Goal: Find specific page/section: Find specific page/section

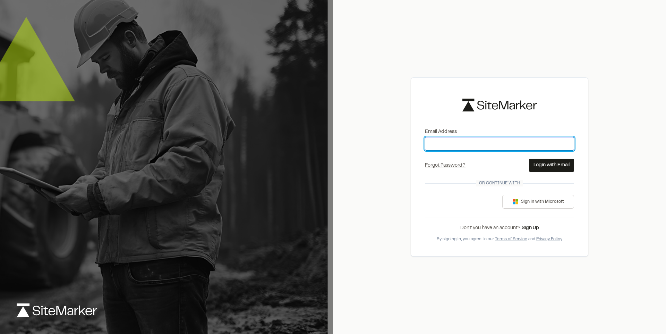
type input "**********"
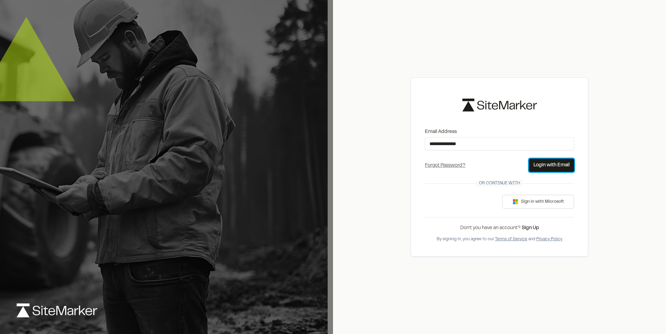
click at [539, 165] on button "Login with Email" at bounding box center [551, 165] width 45 height 13
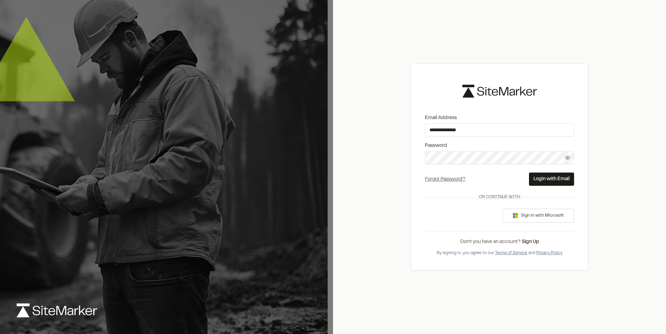
click at [551, 176] on button "Login with Email" at bounding box center [551, 179] width 45 height 13
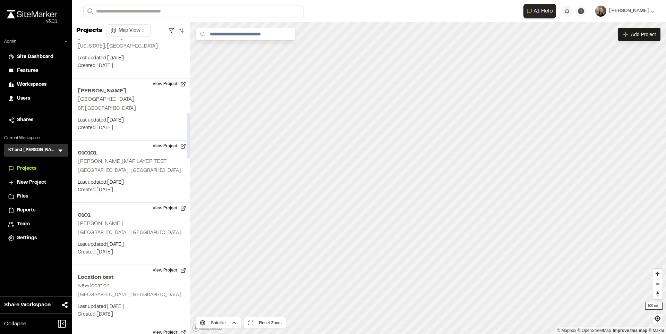
scroll to position [472, 0]
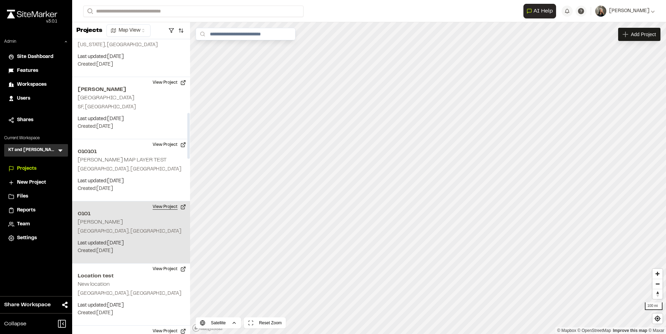
click at [157, 204] on button "View Project" at bounding box center [170, 206] width 42 height 11
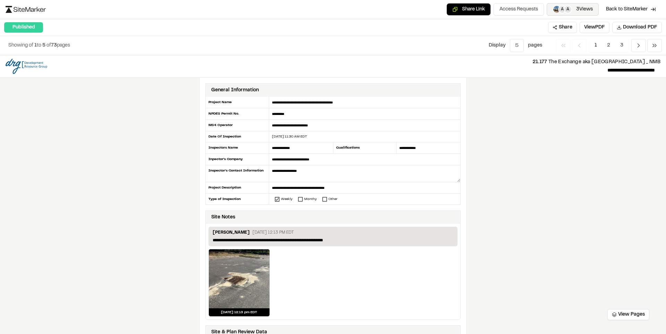
click at [571, 10] on button "A A 3 Views" at bounding box center [573, 9] width 52 height 12
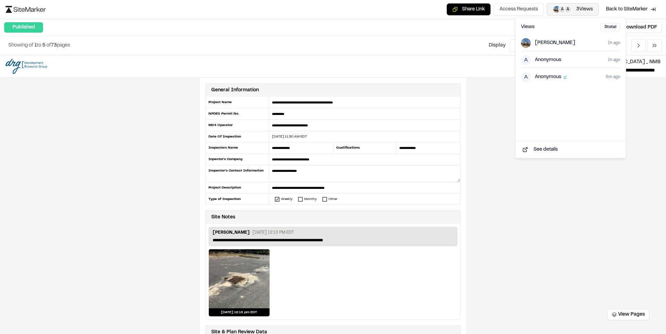
click at [571, 10] on button "A A 3 Views" at bounding box center [573, 9] width 52 height 12
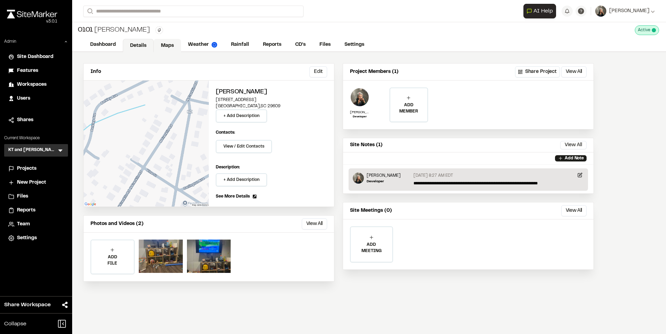
click at [173, 44] on link "Maps" at bounding box center [167, 45] width 27 height 13
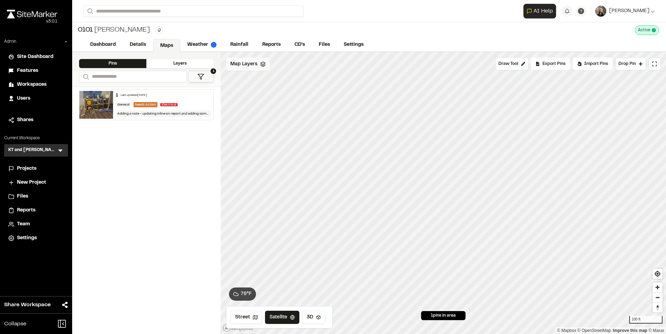
click at [244, 67] on span "Map Layers" at bounding box center [243, 64] width 27 height 8
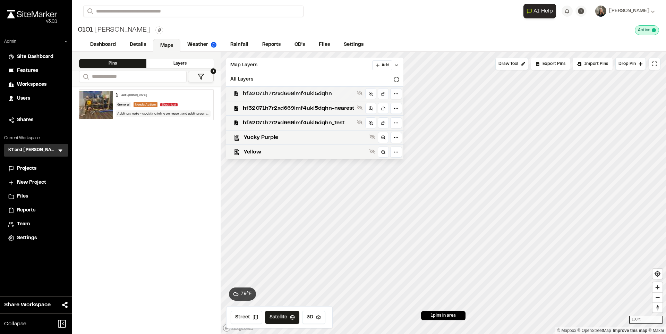
click at [260, 94] on span "hf32071h7r2xd669lmf4ukl5dqhn" at bounding box center [298, 94] width 111 height 8
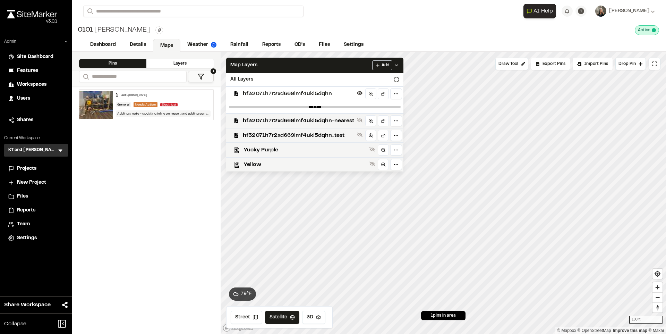
click at [260, 94] on span "hf32071h7r2xd669lmf4ukl5dqhn" at bounding box center [298, 94] width 111 height 8
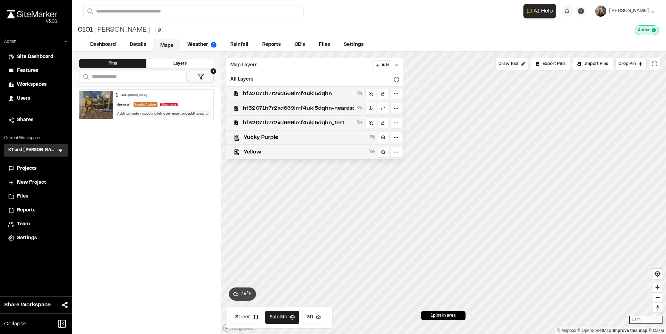
click at [256, 109] on span "hf32071h7r2xd669lmf4ukl5dqhn-nearest" at bounding box center [298, 108] width 111 height 8
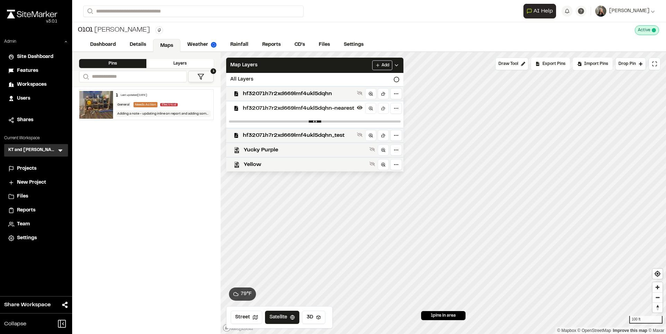
click at [256, 109] on span "hf32071h7r2xd669lmf4ukl5dqhn-nearest" at bounding box center [298, 108] width 111 height 8
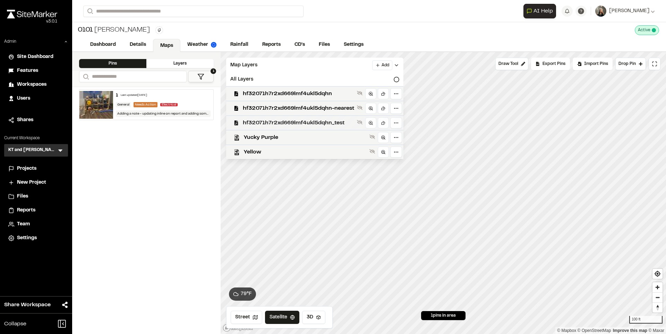
click at [255, 120] on span "hf32071h7r2xd669lmf4ukl5dqhn_test" at bounding box center [298, 123] width 111 height 8
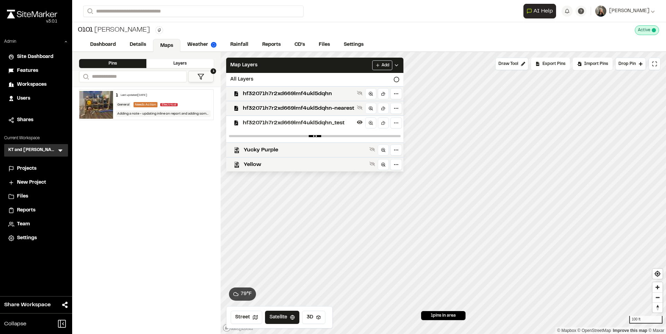
click at [259, 123] on span "hf32071h7r2xd669lmf4ukl5dqhn_test" at bounding box center [298, 123] width 111 height 8
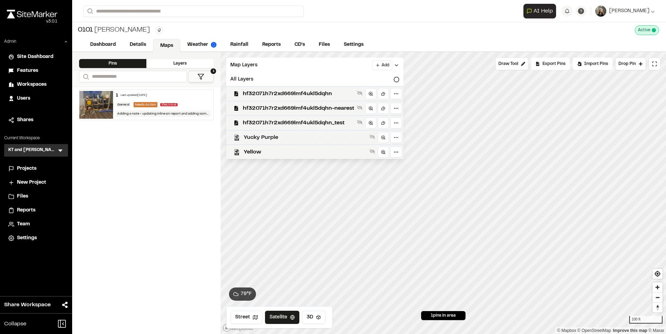
click at [258, 132] on div "Yucky Purple" at bounding box center [312, 137] width 183 height 15
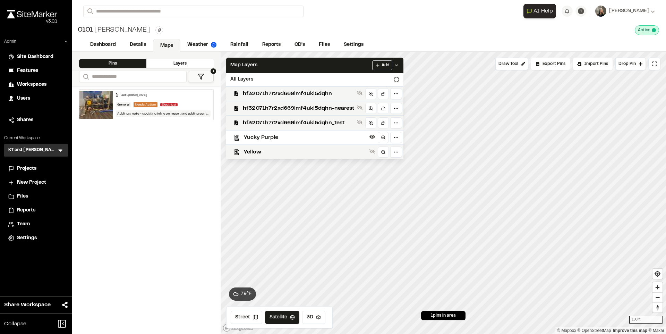
click at [257, 134] on span "Yucky Purple" at bounding box center [305, 137] width 123 height 8
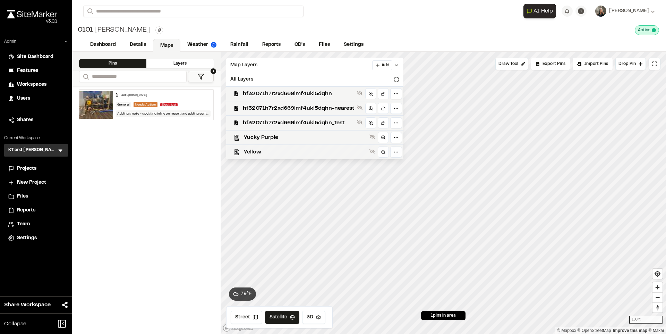
click at [259, 150] on span "Yellow" at bounding box center [305, 152] width 123 height 8
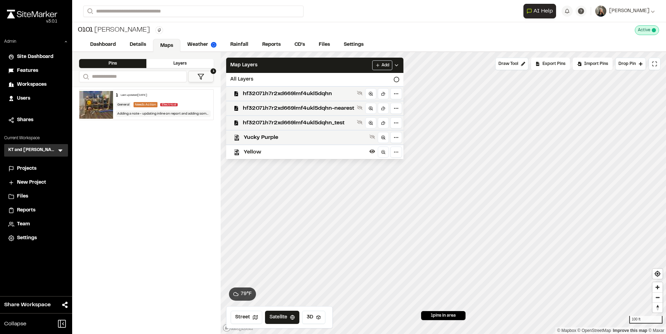
click at [259, 150] on span "Yellow" at bounding box center [305, 152] width 123 height 8
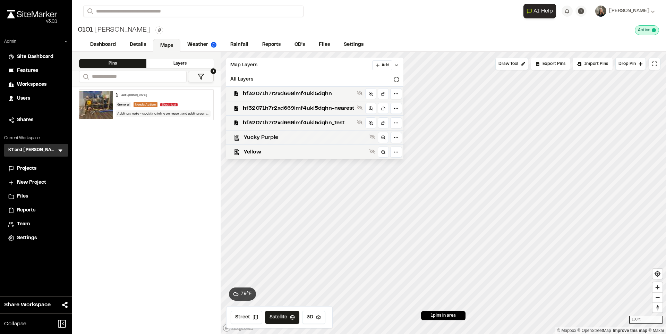
click at [261, 137] on span "Yucky Purple" at bounding box center [305, 137] width 123 height 8
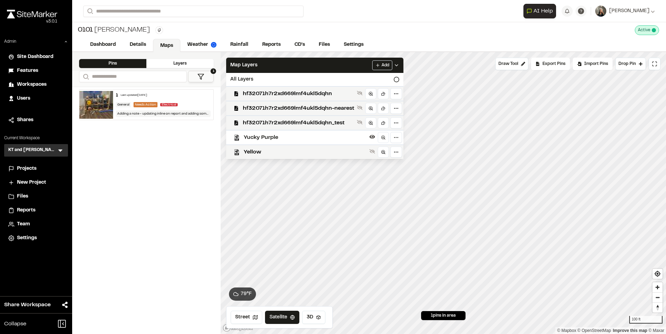
click at [261, 137] on span "Yucky Purple" at bounding box center [305, 137] width 123 height 8
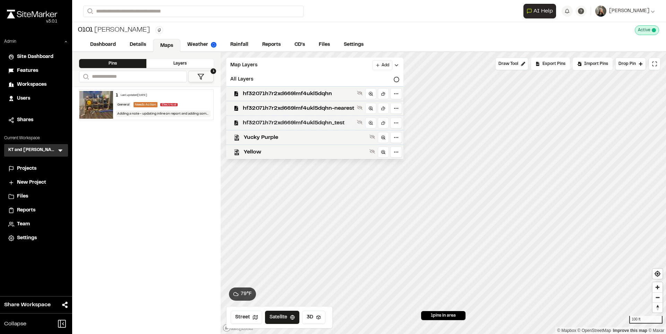
click at [262, 121] on span "hf32071h7r2xd669lmf4ukl5dqhn_test" at bounding box center [298, 123] width 111 height 8
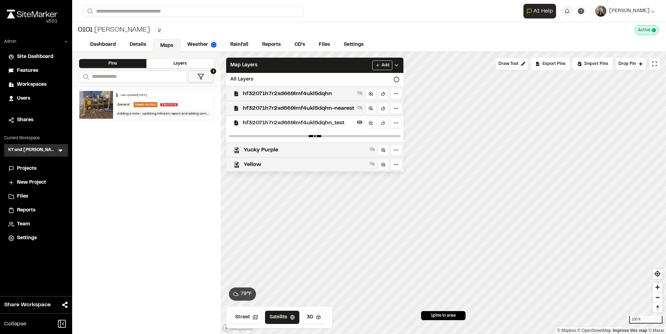
click at [262, 121] on span "hf32071h7r2xd669lmf4ukl5dqhn_test" at bounding box center [298, 123] width 111 height 8
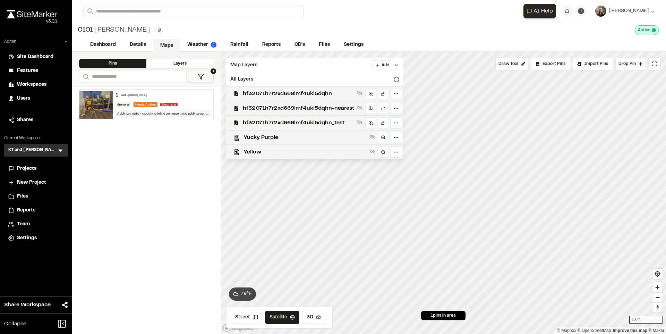
click at [260, 108] on span "hf32071h7r2xd669lmf4ukl5dqhn-nearest" at bounding box center [298, 108] width 111 height 8
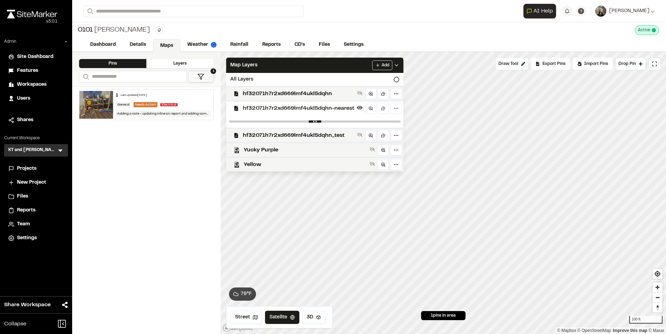
click at [260, 108] on span "hf32071h7r2xd669lmf4ukl5dqhn-nearest" at bounding box center [298, 108] width 111 height 8
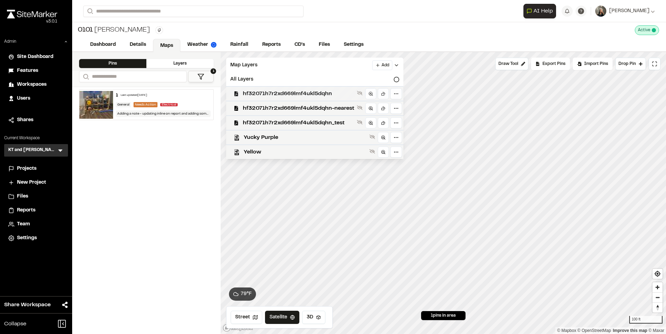
click at [264, 89] on div "hf32071h7r2xd669lmf4ukl5dqhn" at bounding box center [312, 93] width 183 height 15
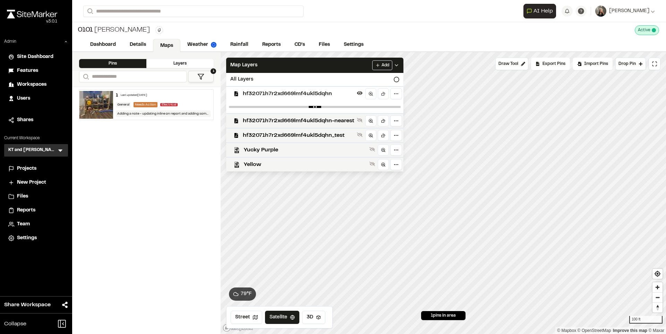
click at [263, 91] on span "hf32071h7r2xd669lmf4ukl5dqhn" at bounding box center [298, 94] width 111 height 8
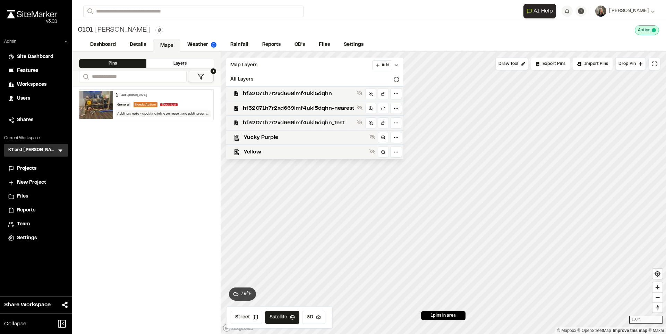
click at [286, 123] on span "hf32071h7r2xd669lmf4ukl5dqhn_test" at bounding box center [298, 123] width 111 height 8
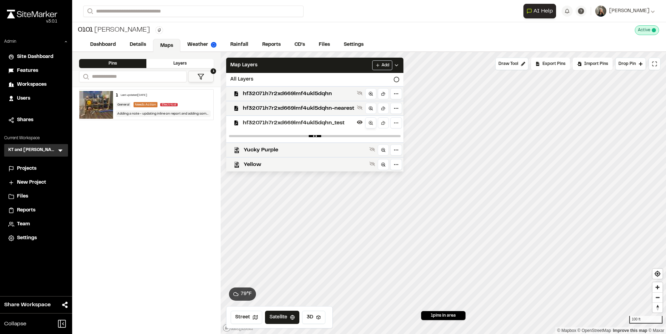
click at [372, 122] on icon at bounding box center [371, 122] width 5 height 5
click at [384, 124] on icon at bounding box center [383, 122] width 5 height 5
